Goal: Check status: Check status

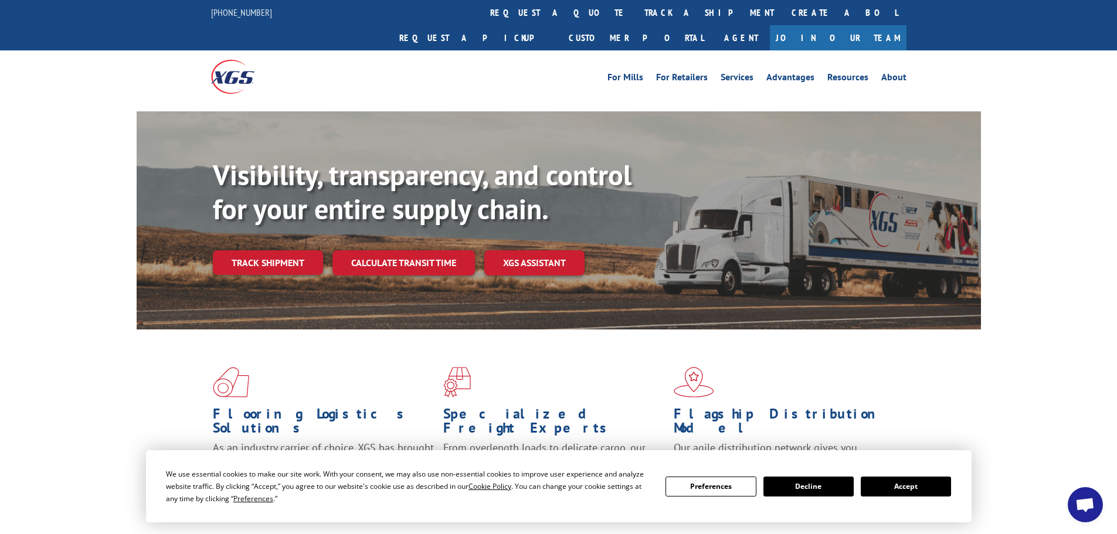
click at [885, 486] on button "Accept" at bounding box center [906, 487] width 90 height 20
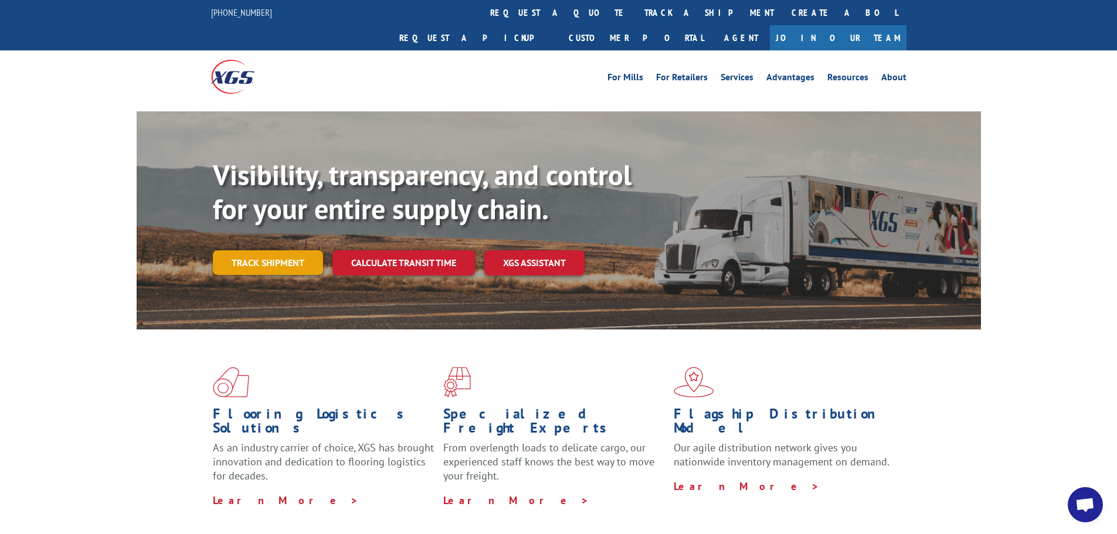
click at [277, 250] on link "Track shipment" at bounding box center [268, 262] width 110 height 25
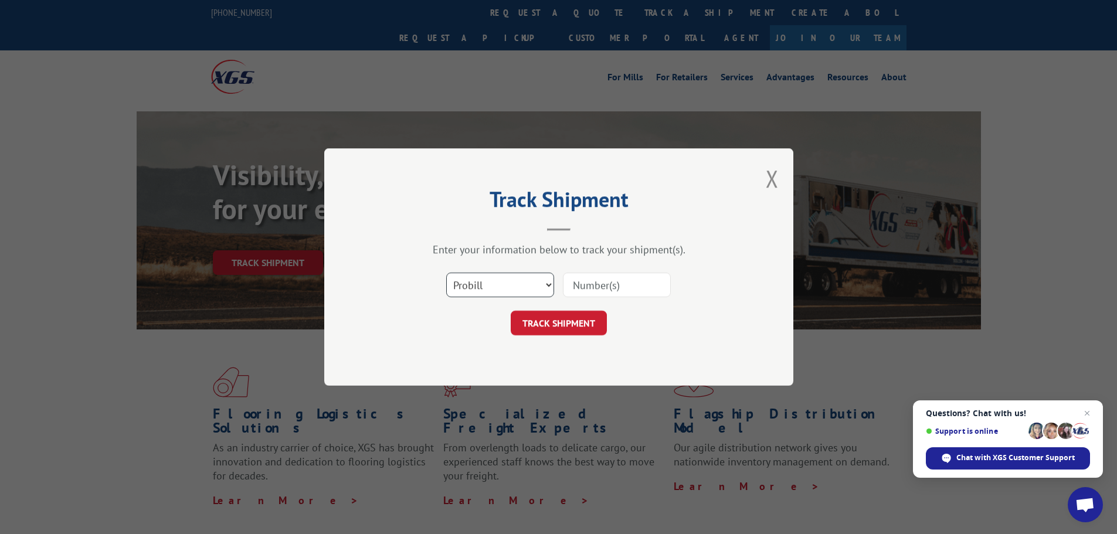
drag, startPoint x: 491, startPoint y: 288, endPoint x: 481, endPoint y: 288, distance: 10.0
click at [481, 288] on select "Select category... Probill BOL PO" at bounding box center [500, 285] width 108 height 25
select select "bol"
click at [446, 273] on select "Select category... Probill BOL PO" at bounding box center [500, 285] width 108 height 25
paste input "- 5543653"
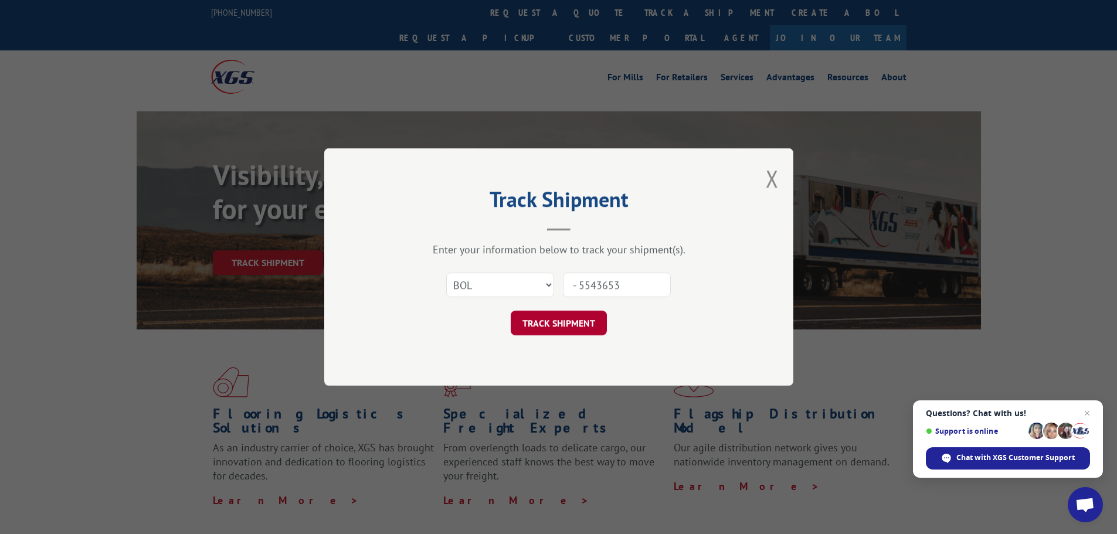
type input "- 5543653"
click at [534, 322] on button "TRACK SHIPMENT" at bounding box center [559, 323] width 96 height 25
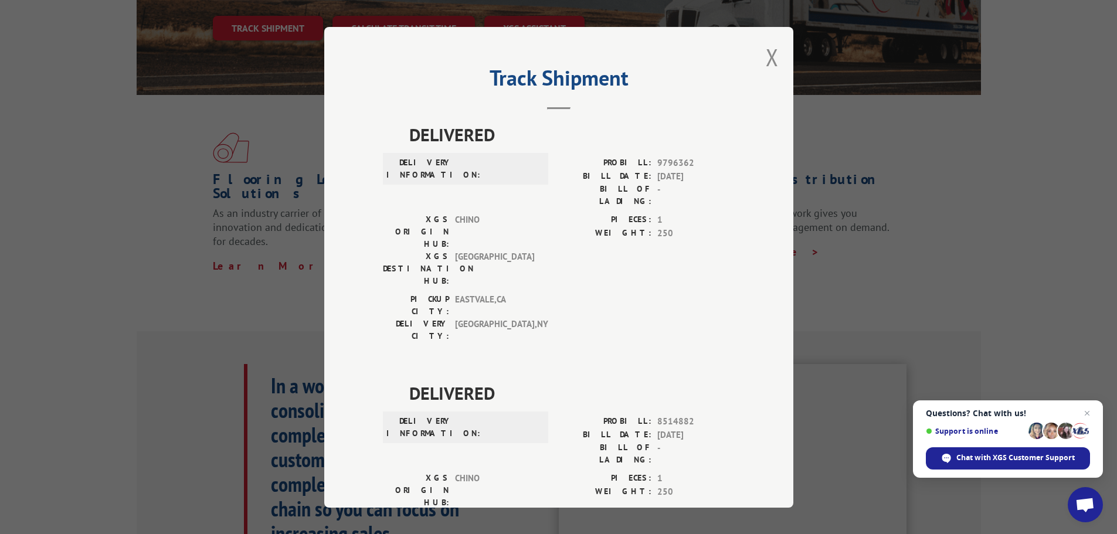
click at [759, 62] on div "Track Shipment DELIVERED DELIVERY INFORMATION: PROBILL: 9796362 BILL DATE: [DAT…" at bounding box center [558, 267] width 469 height 481
click at [766, 52] on button "Close modal" at bounding box center [772, 57] width 13 height 31
